Goal: Use online tool/utility: Utilize a website feature to perform a specific function

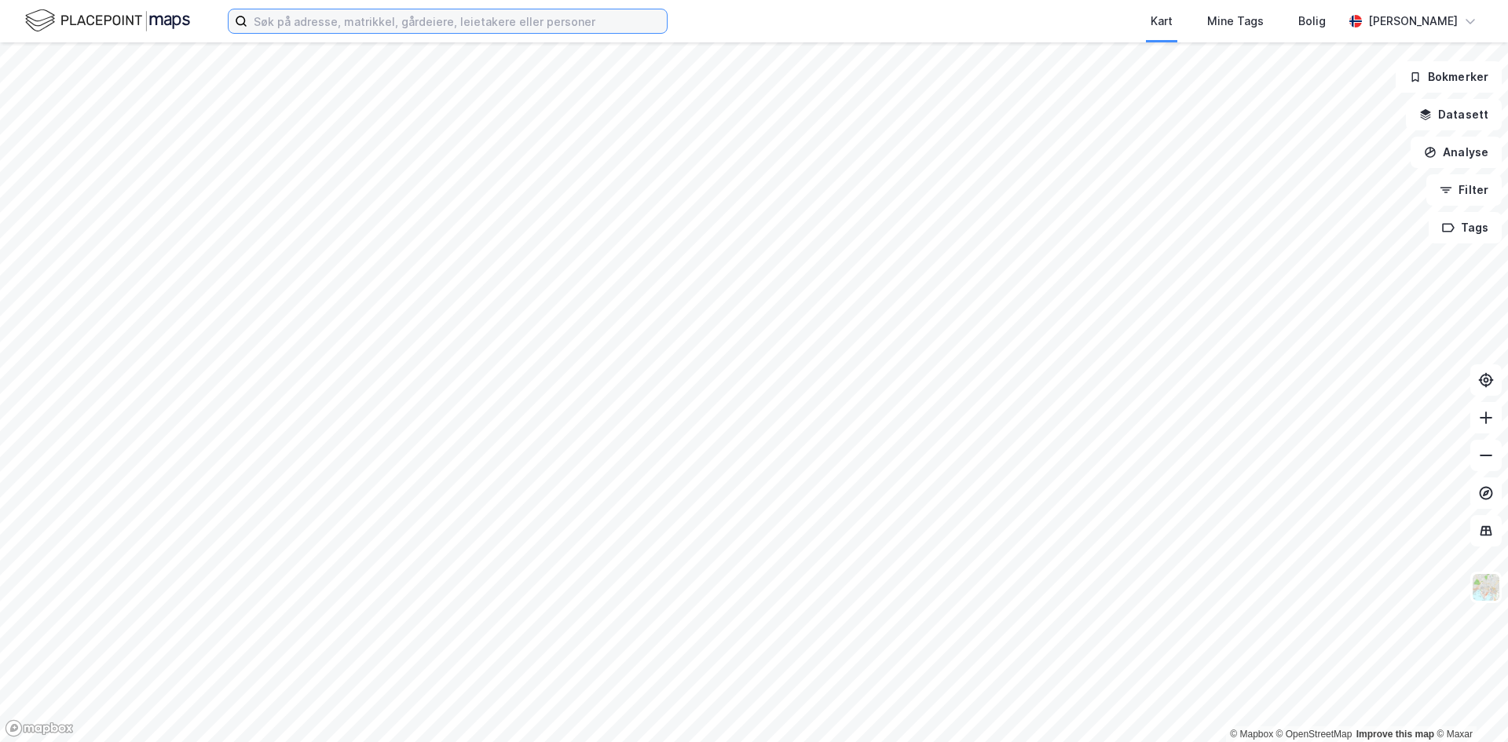
click at [284, 20] on input at bounding box center [456, 21] width 419 height 24
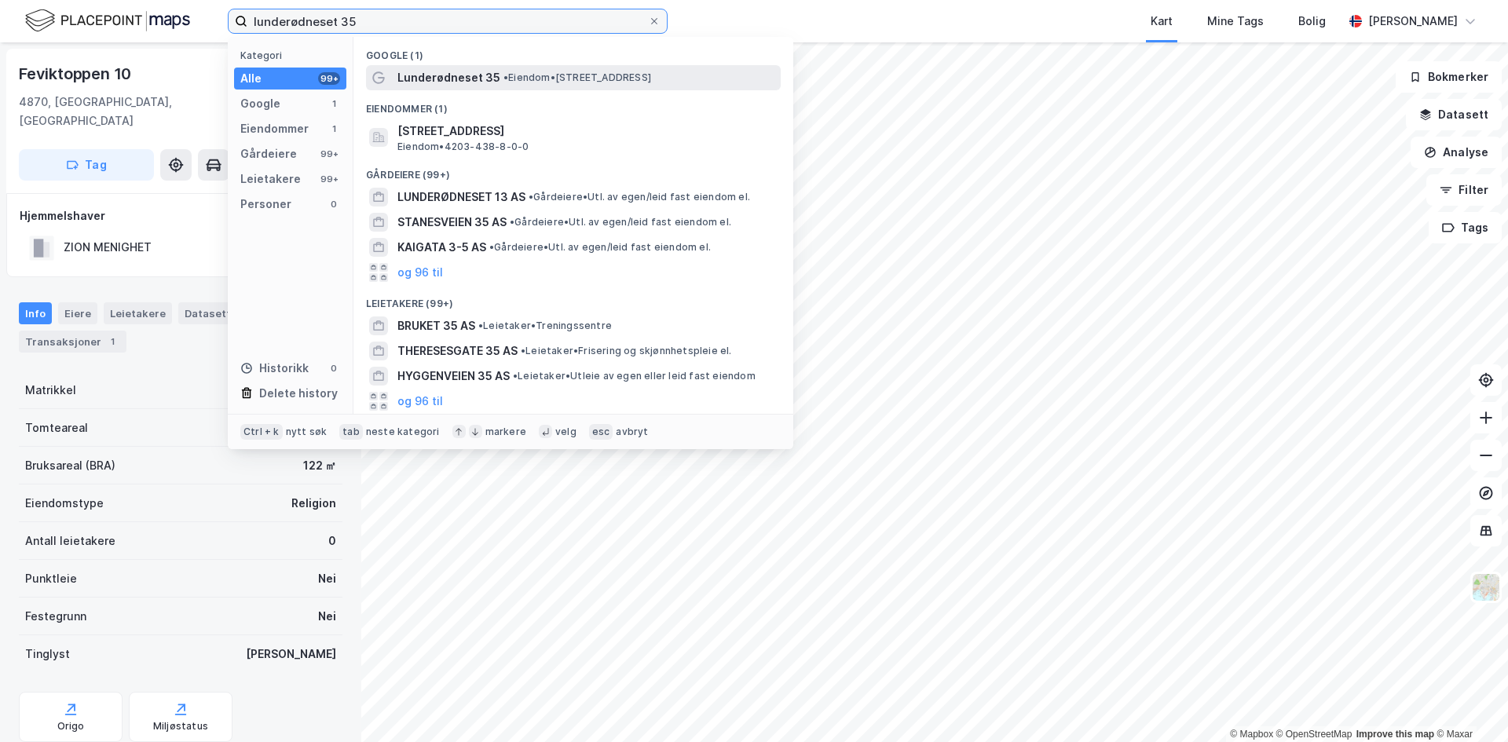
type input "lunderødneset 35"
click at [478, 75] on span "Lunderødneset 35" at bounding box center [448, 77] width 103 height 19
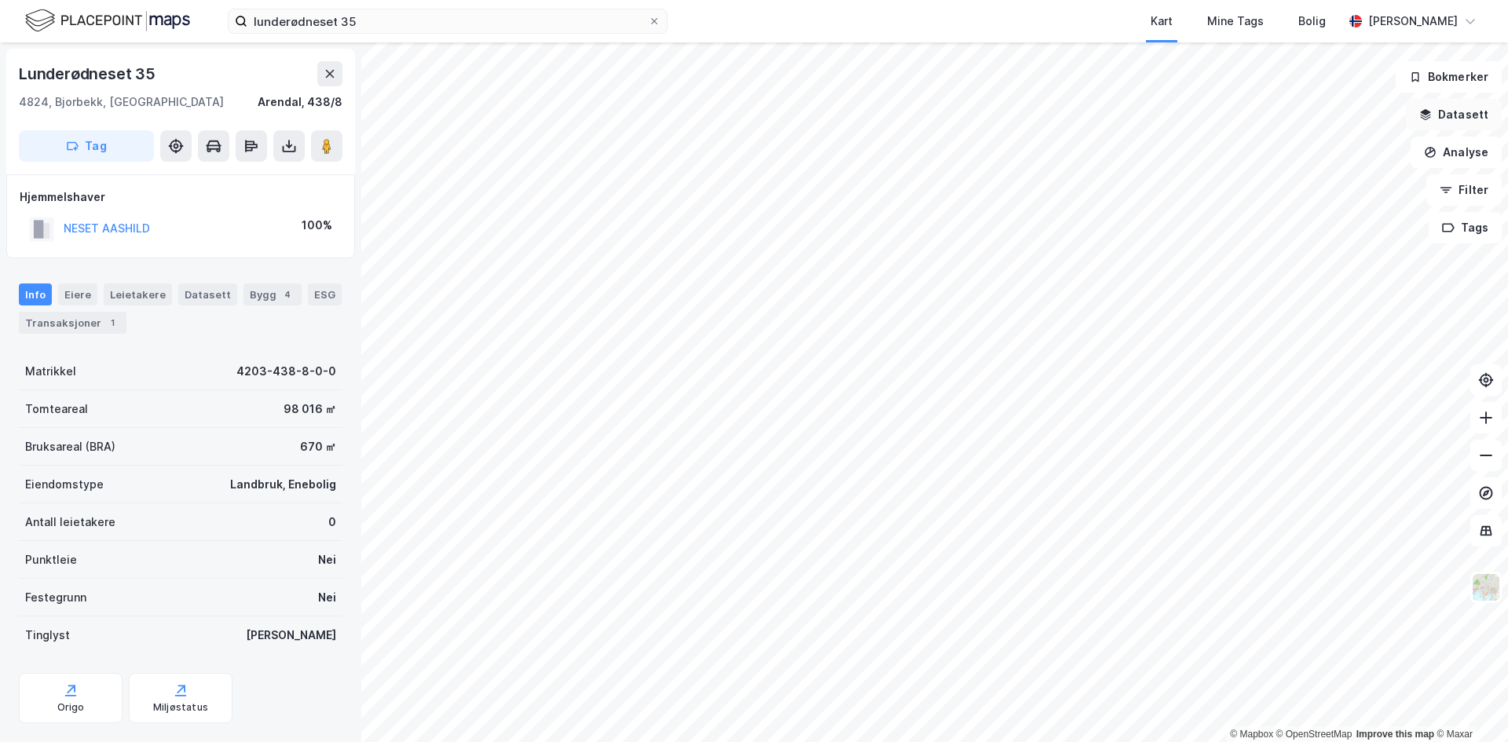
click at [1460, 120] on button "Datasett" at bounding box center [1454, 114] width 96 height 31
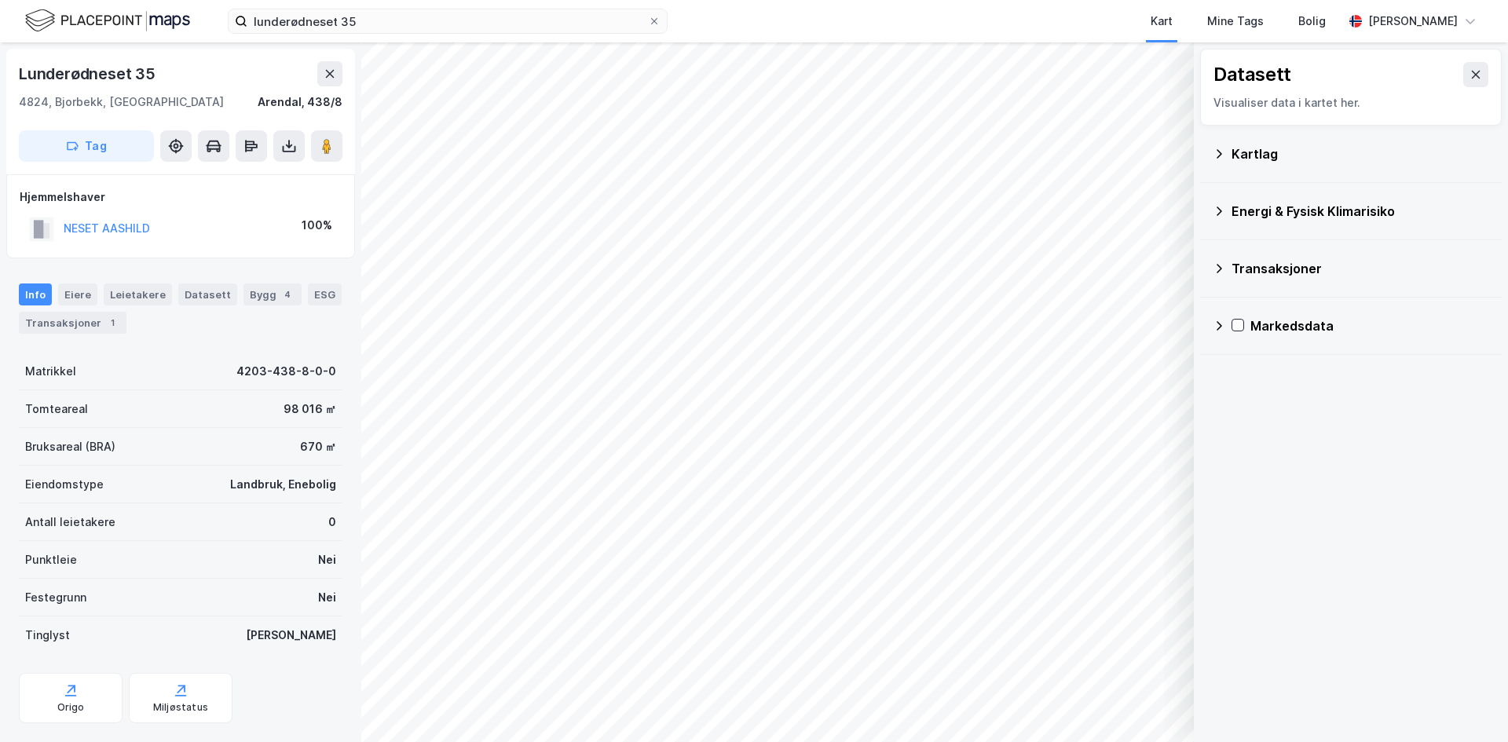
click at [1261, 167] on div "Kartlag" at bounding box center [1351, 154] width 276 height 38
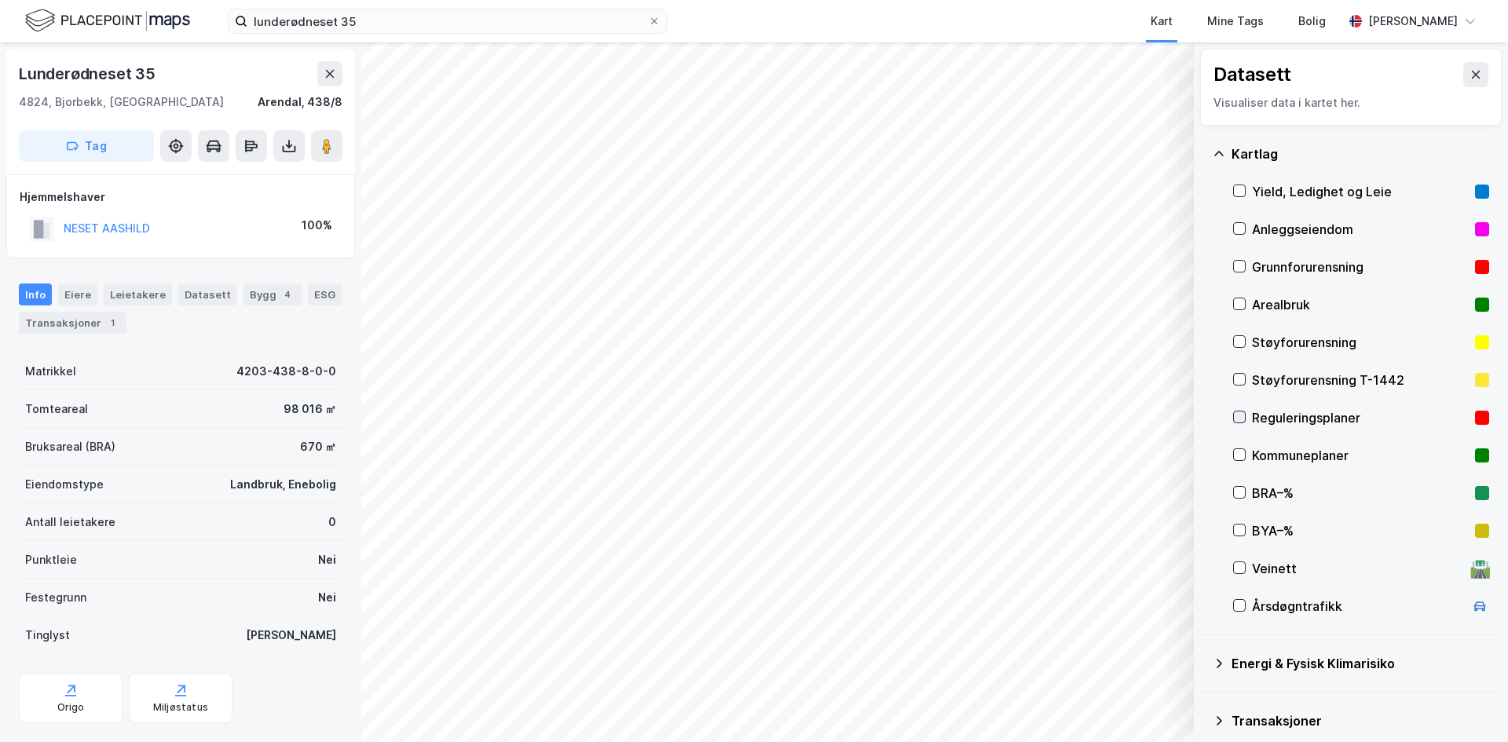
click at [1239, 419] on icon at bounding box center [1239, 417] width 11 height 11
click at [1235, 453] on icon at bounding box center [1239, 454] width 11 height 11
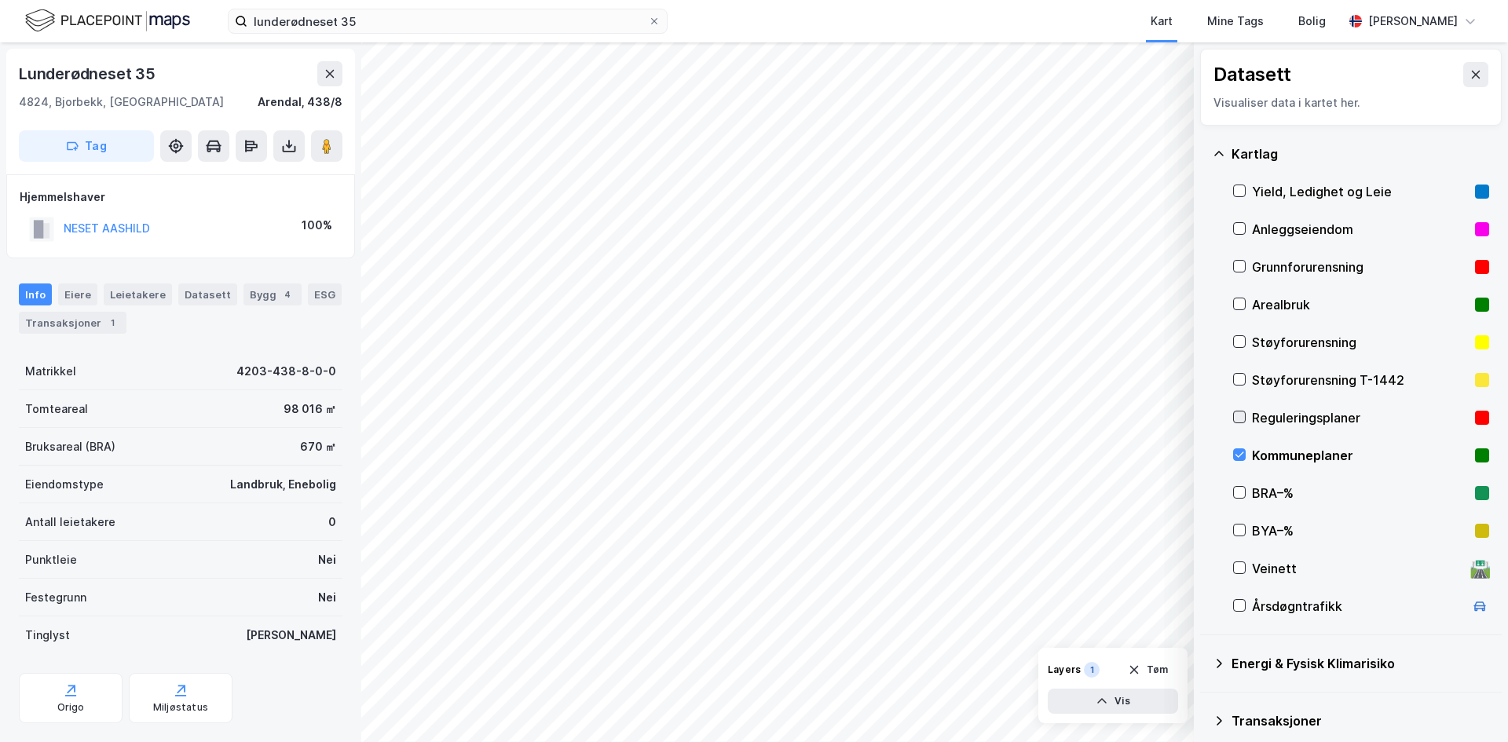
click at [1239, 415] on icon at bounding box center [1239, 417] width 11 height 11
click at [1099, 696] on icon "button" at bounding box center [1102, 701] width 13 height 13
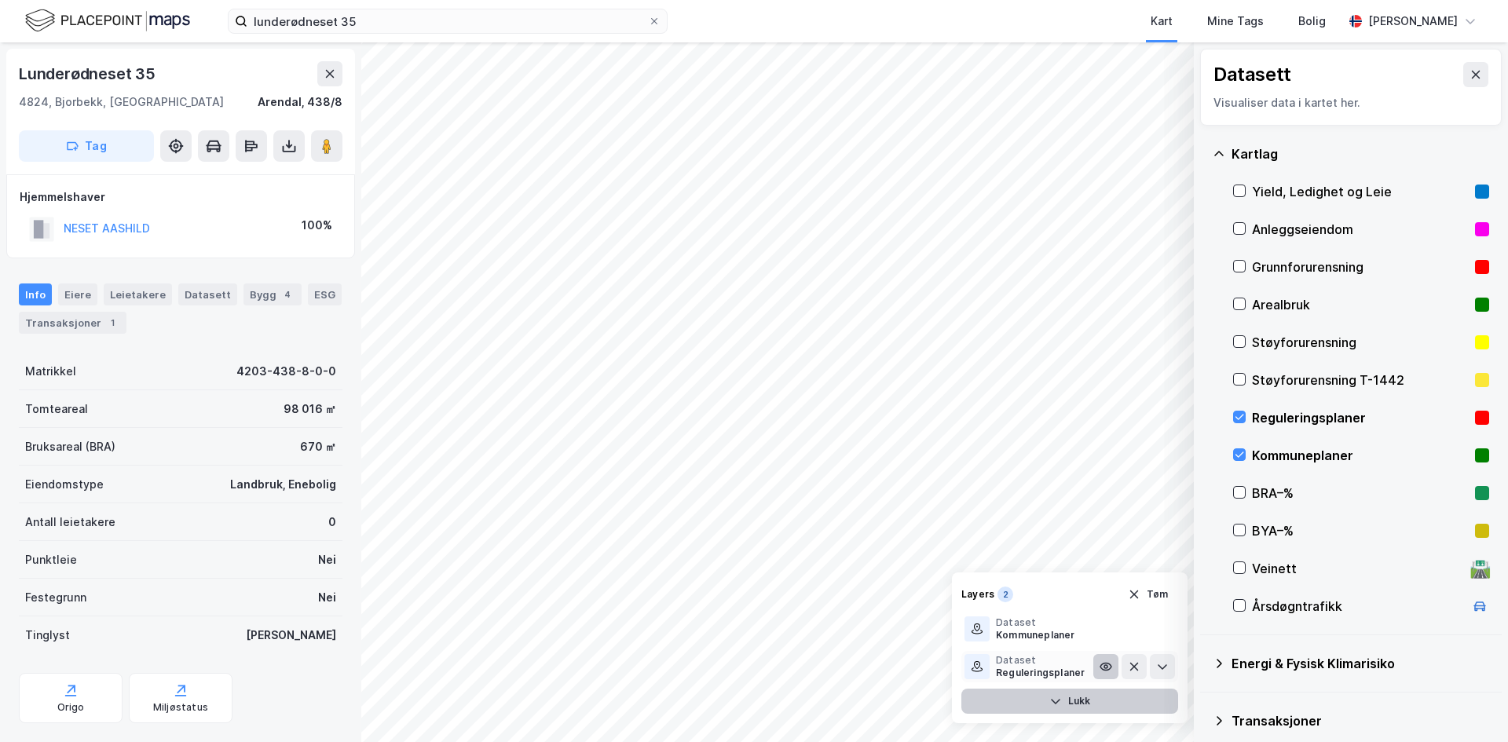
click at [1108, 666] on icon at bounding box center [1106, 667] width 13 height 13
click at [1470, 74] on icon at bounding box center [1476, 74] width 13 height 13
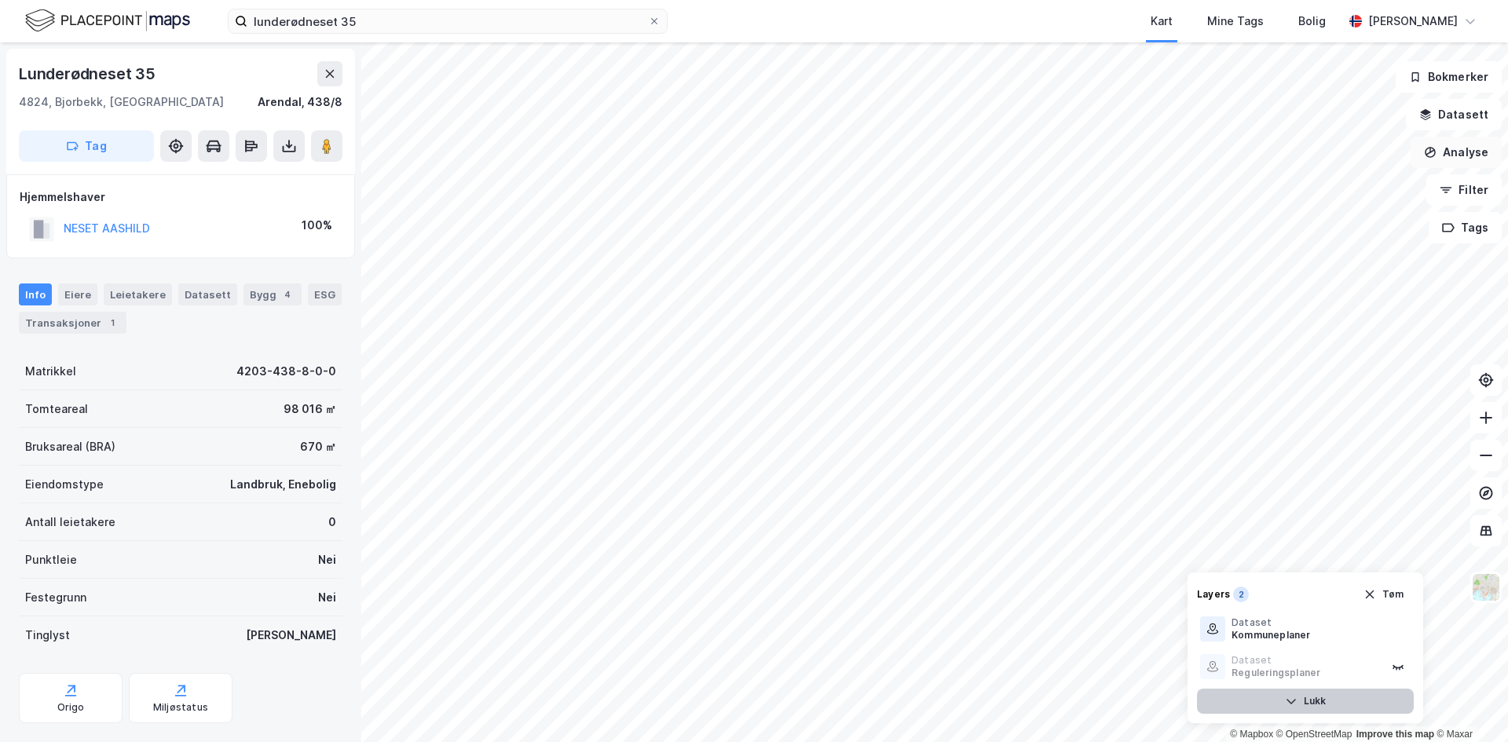
click at [1457, 152] on button "Analyse" at bounding box center [1456, 152] width 91 height 31
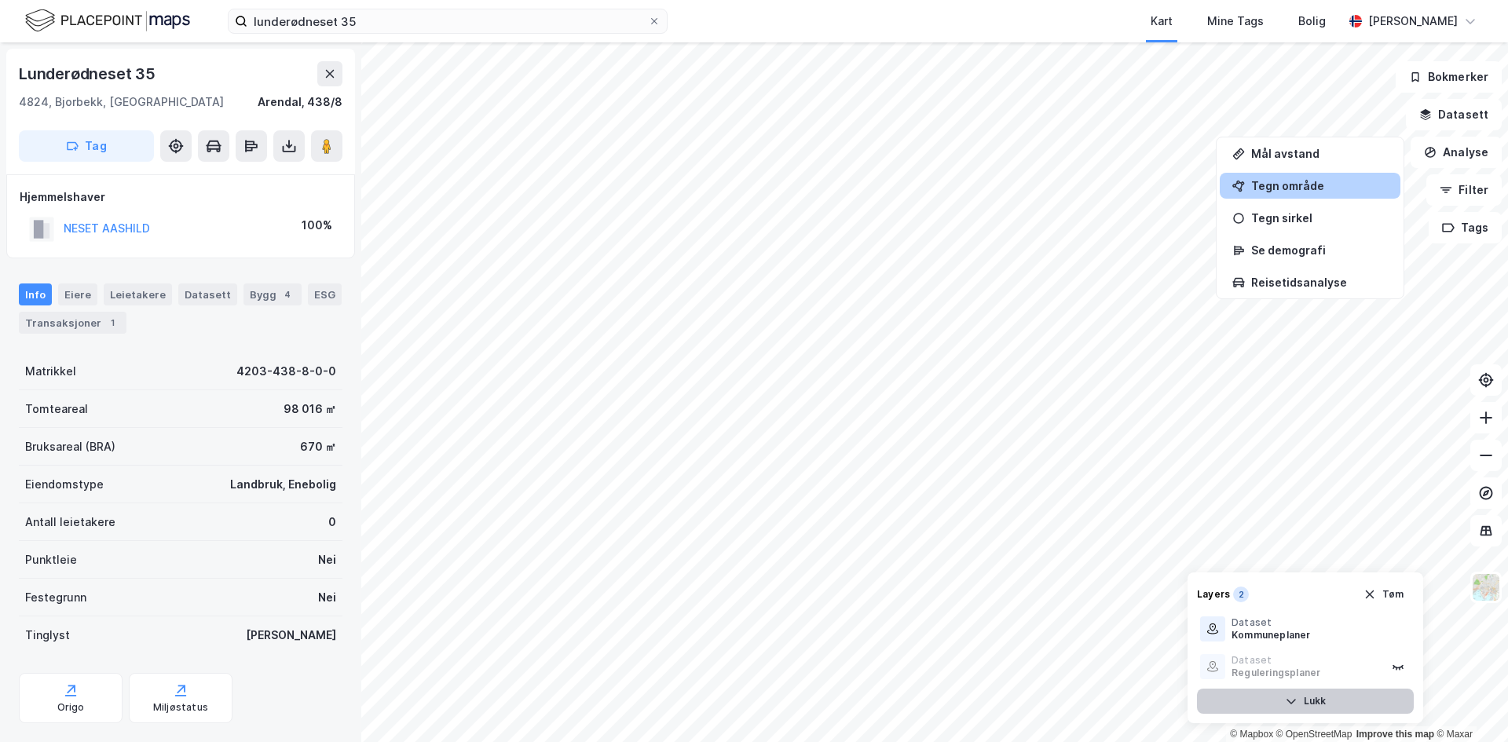
click at [1299, 179] on div "Tegn område" at bounding box center [1319, 185] width 137 height 13
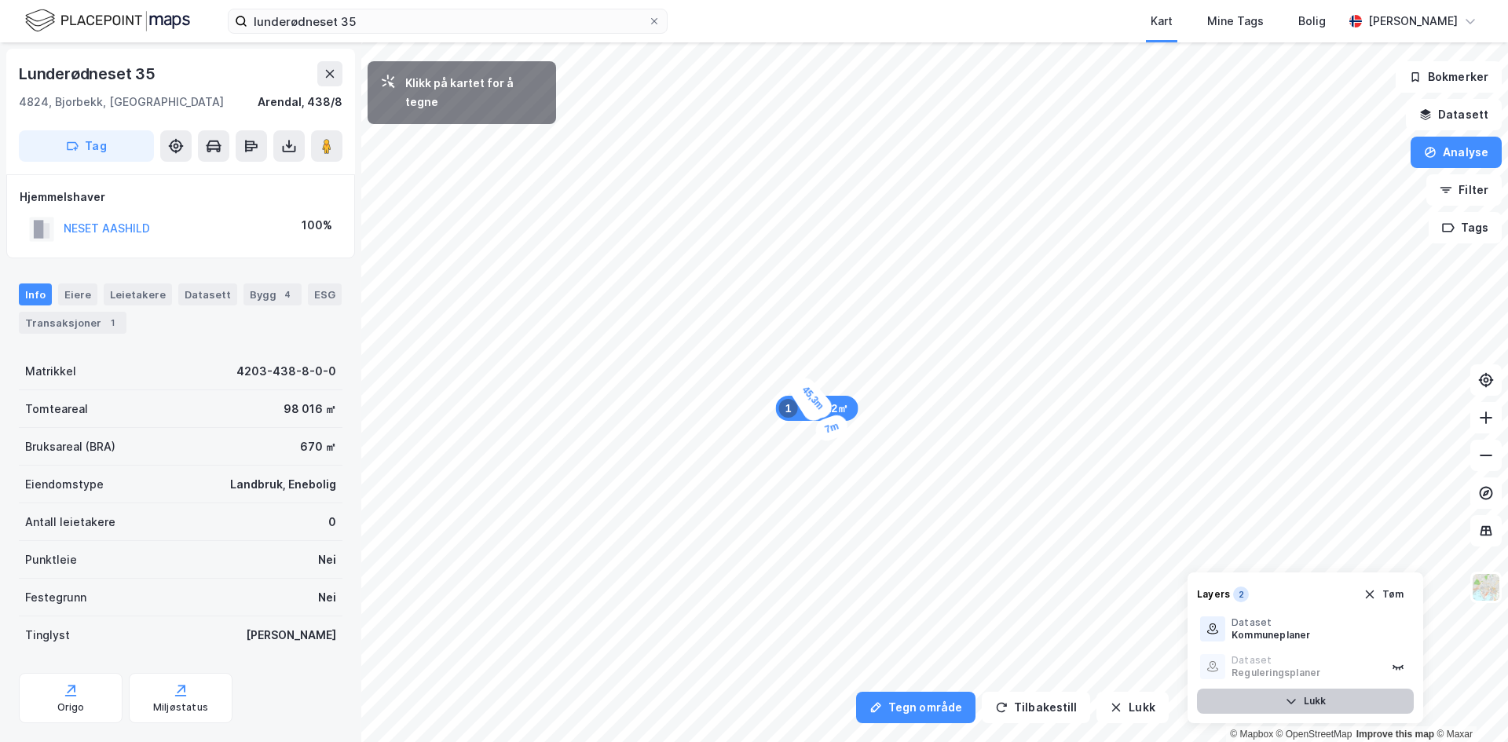
click at [837, 426] on div "7m" at bounding box center [832, 427] width 38 height 31
click at [846, 467] on div "24,5m" at bounding box center [841, 446] width 31 height 49
click at [749, 405] on div "25,7m" at bounding box center [757, 426] width 37 height 50
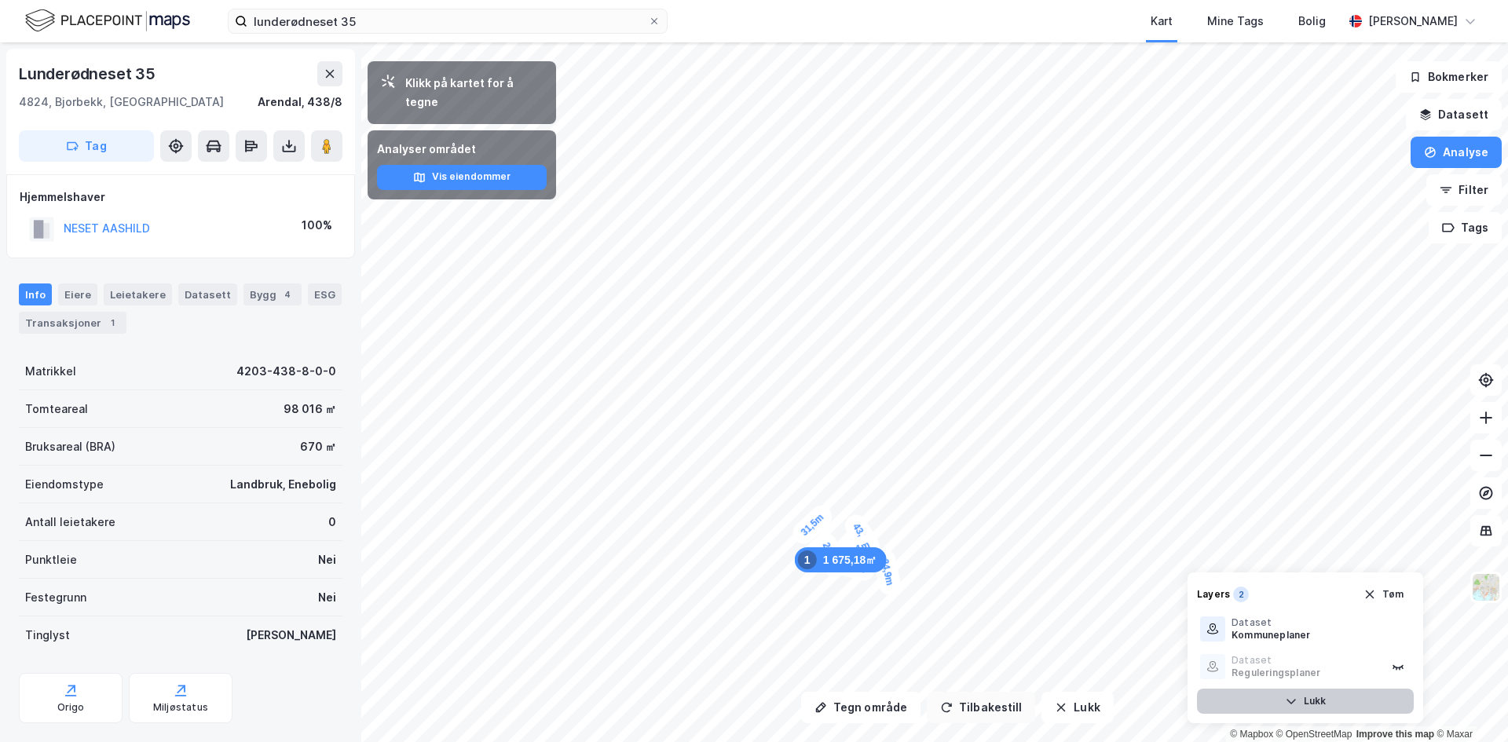
click at [985, 705] on button "Tilbakestill" at bounding box center [981, 707] width 108 height 31
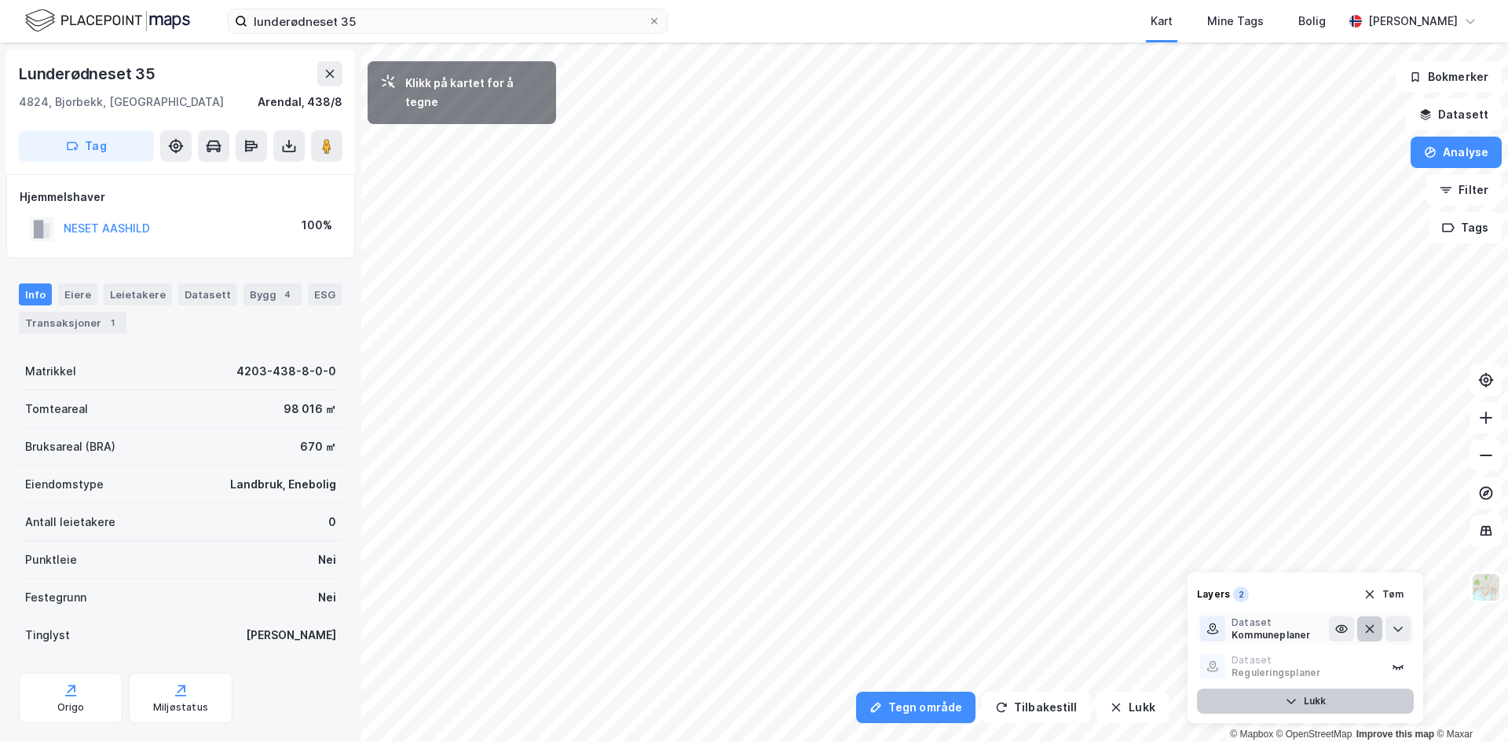
click at [1370, 631] on icon at bounding box center [1369, 629] width 13 height 13
click at [1281, 672] on div "Reguleringsplaner" at bounding box center [1276, 673] width 89 height 13
click at [1341, 665] on icon at bounding box center [1341, 667] width 13 height 13
click at [1473, 142] on button "Analyse" at bounding box center [1456, 152] width 91 height 31
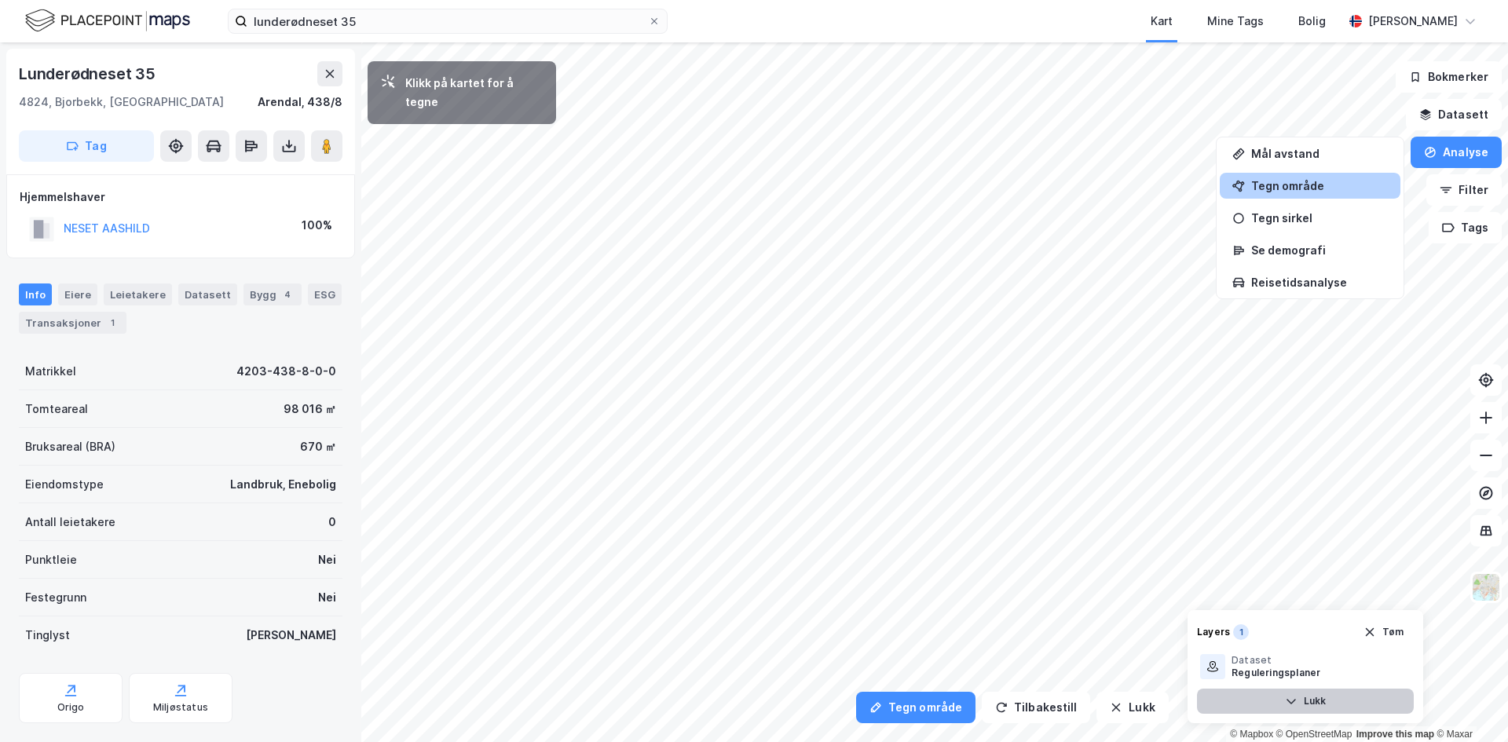
click at [1286, 188] on div "Tegn område" at bounding box center [1319, 185] width 137 height 13
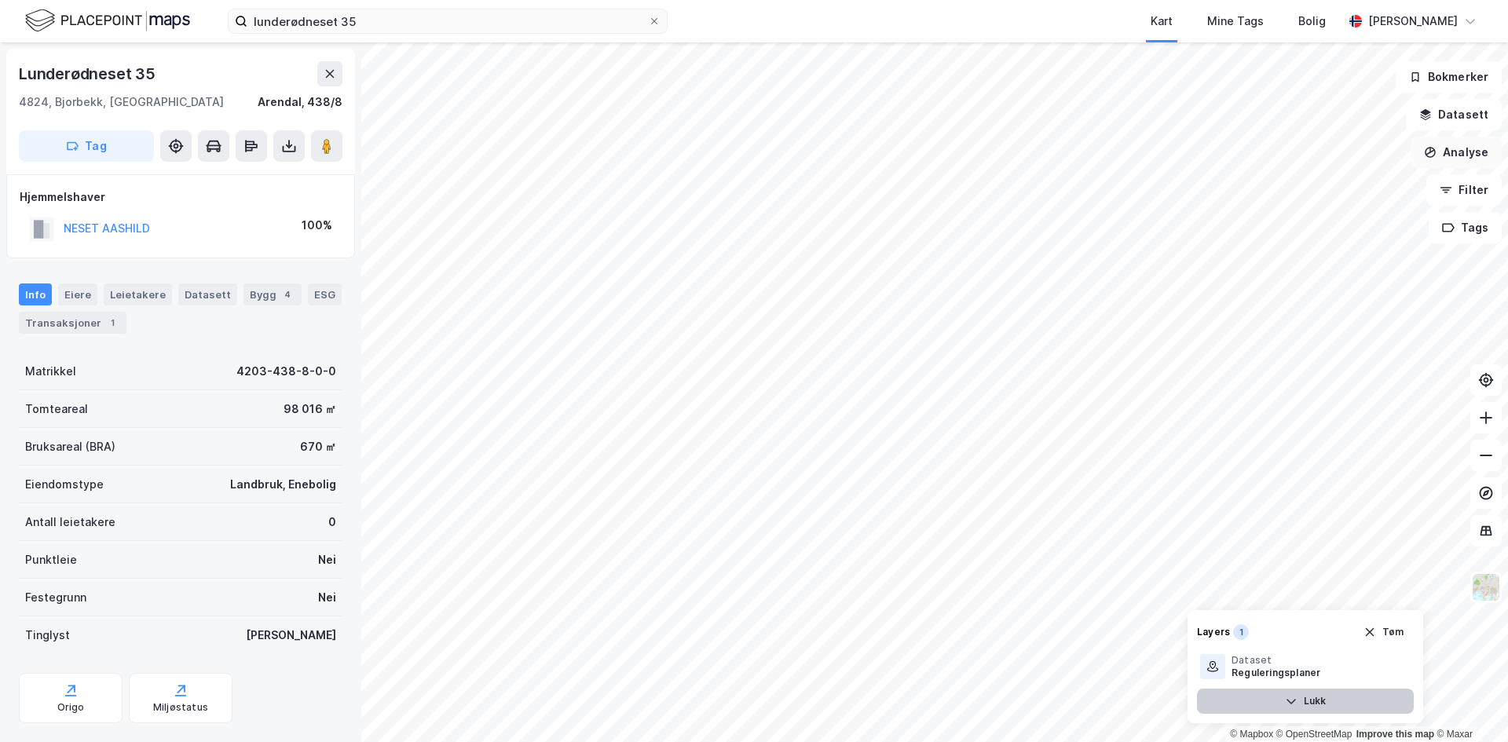
click at [1460, 152] on button "Analyse" at bounding box center [1456, 152] width 91 height 31
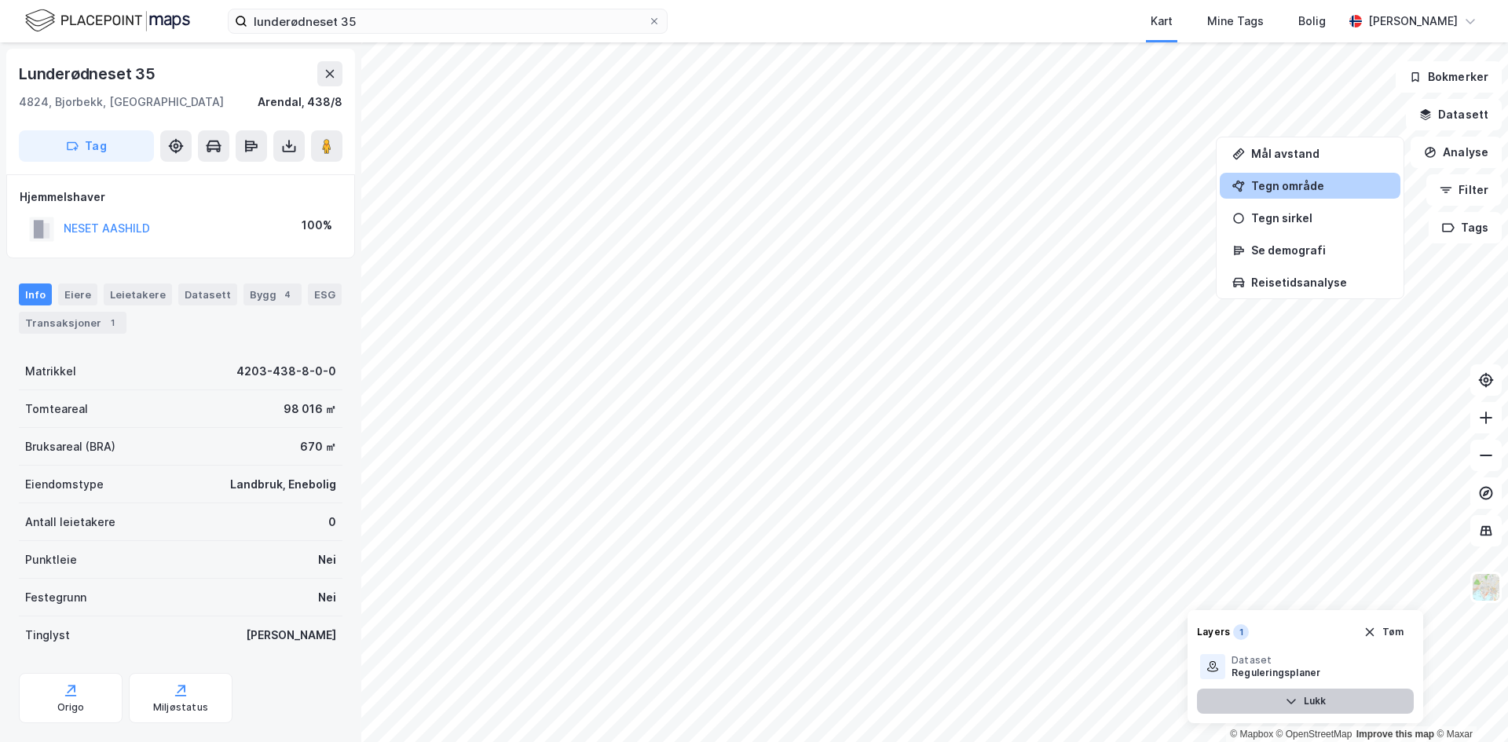
click at [1296, 187] on div "Tegn område" at bounding box center [1319, 185] width 137 height 13
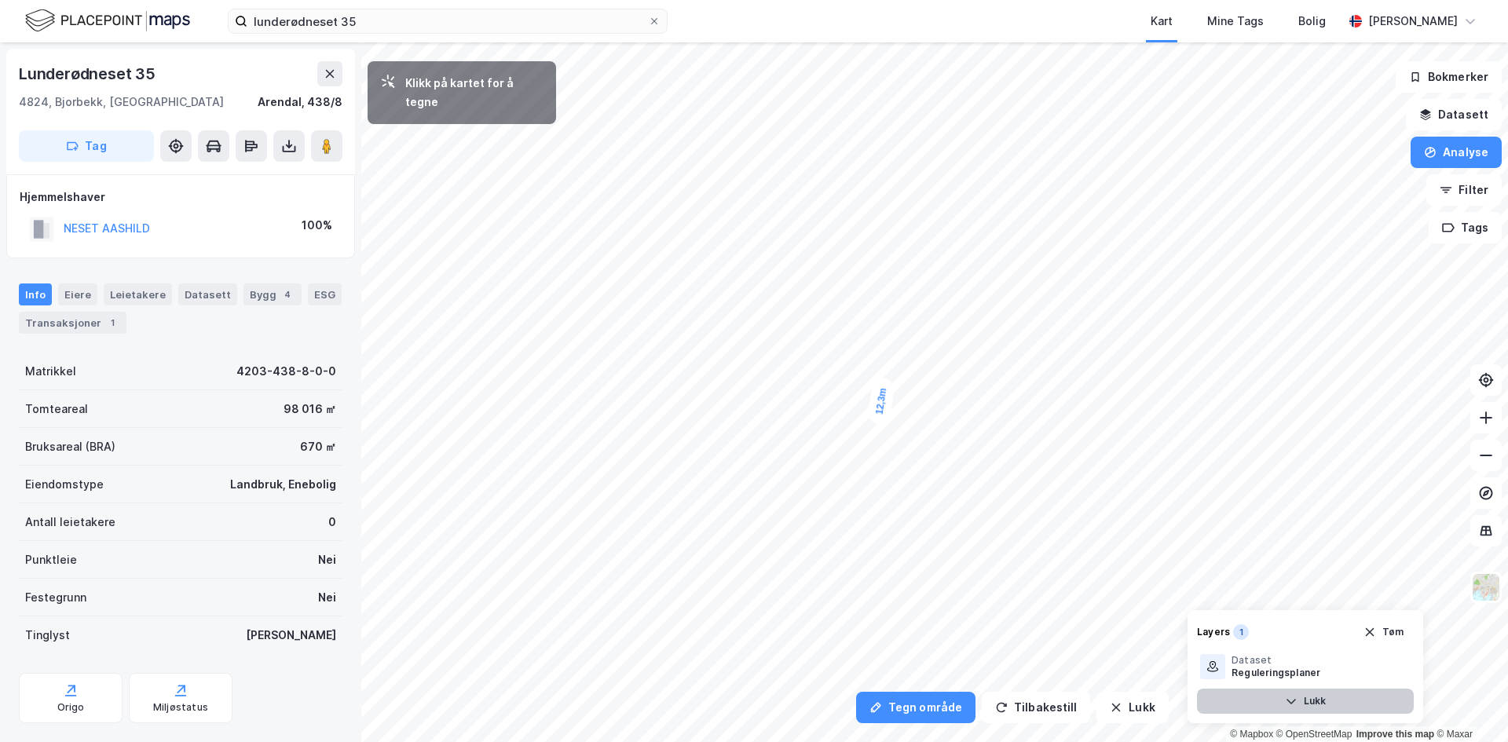
click at [884, 385] on div "12,3m" at bounding box center [881, 401] width 28 height 49
click at [879, 367] on div "6,9m" at bounding box center [882, 376] width 31 height 44
click at [815, 266] on div "13,2m" at bounding box center [824, 281] width 43 height 50
click at [799, 248] on div "9,3m" at bounding box center [807, 257] width 43 height 45
click at [778, 237] on div "9m" at bounding box center [788, 242] width 39 height 35
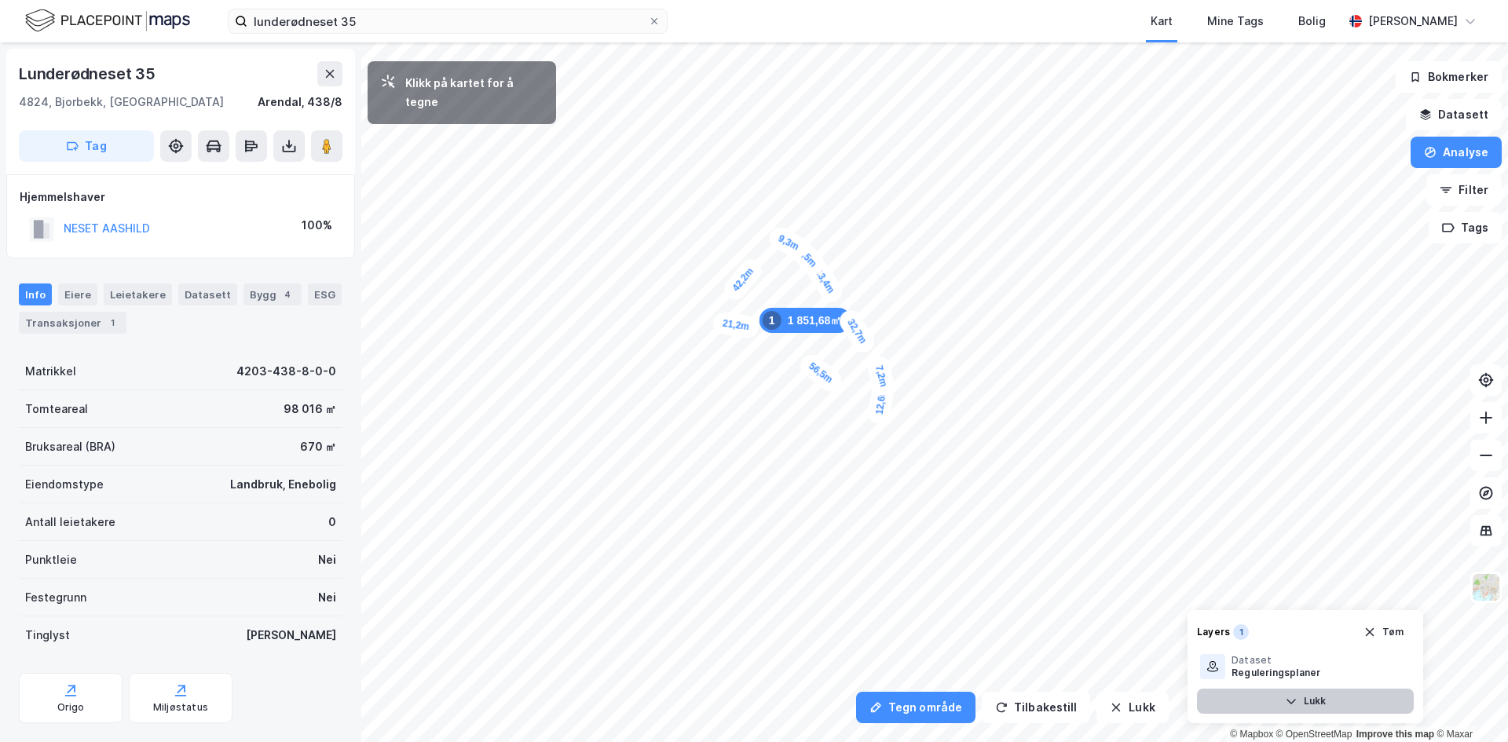
click at [763, 330] on div "1 851,68㎡ 1" at bounding box center [806, 320] width 92 height 25
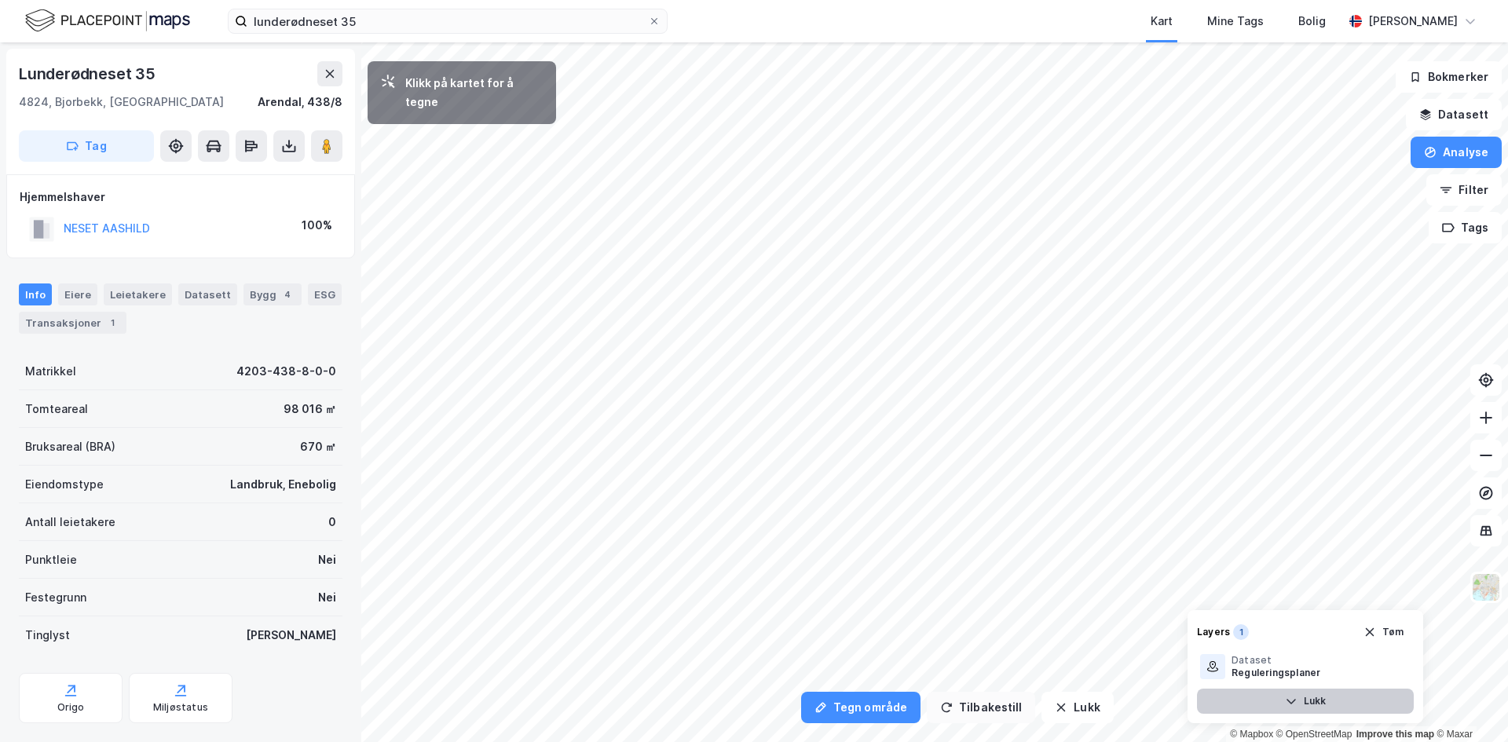
click at [974, 706] on button "Tilbakestill" at bounding box center [981, 707] width 108 height 31
click at [1116, 708] on button "Lukk" at bounding box center [1131, 707] width 71 height 31
